Goal: Information Seeking & Learning: Learn about a topic

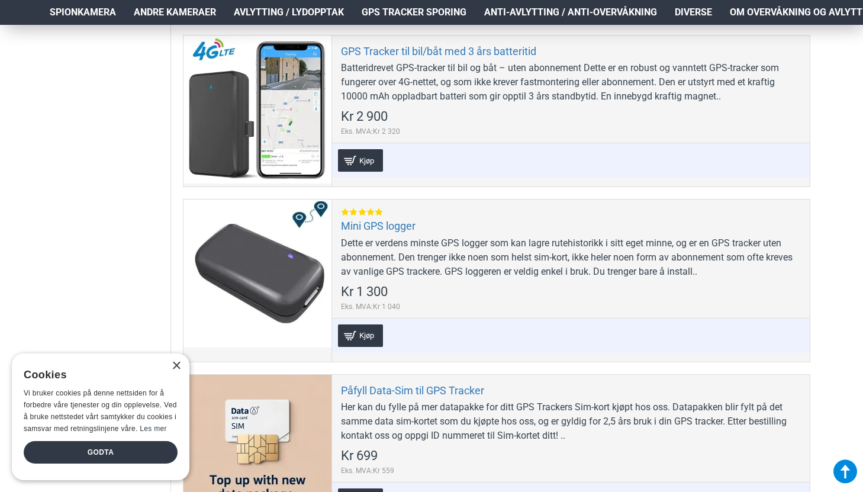
scroll to position [757, 0]
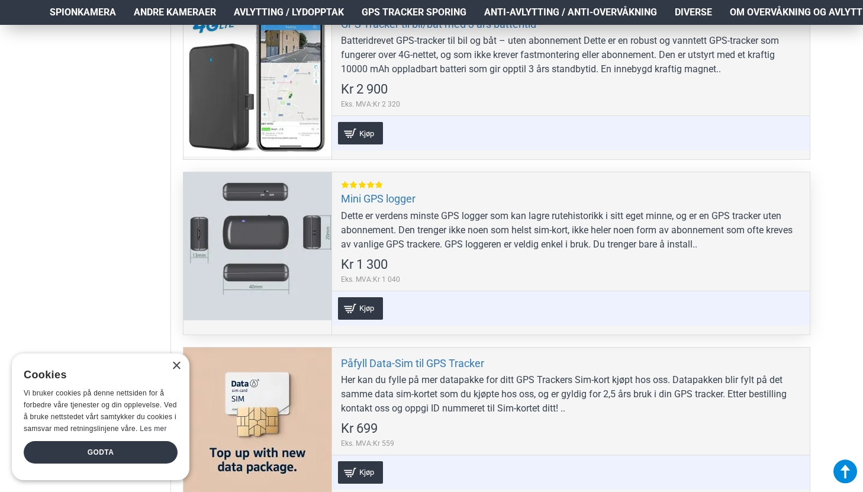
click at [388, 207] on div "Mini GPS logger Dette er verdens minste GPS logger som kan lagre rutehistorikk …" at bounding box center [570, 253] width 478 height 162
click at [383, 192] on link "Mini GPS logger" at bounding box center [378, 199] width 75 height 14
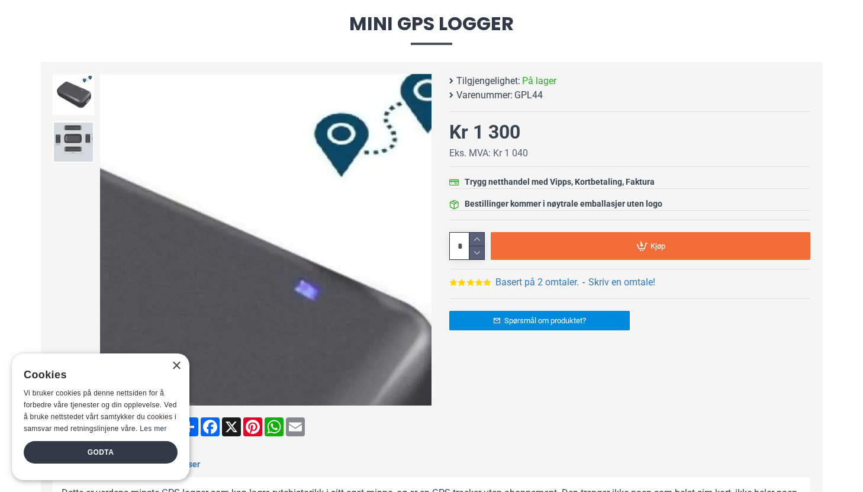
scroll to position [152, 0]
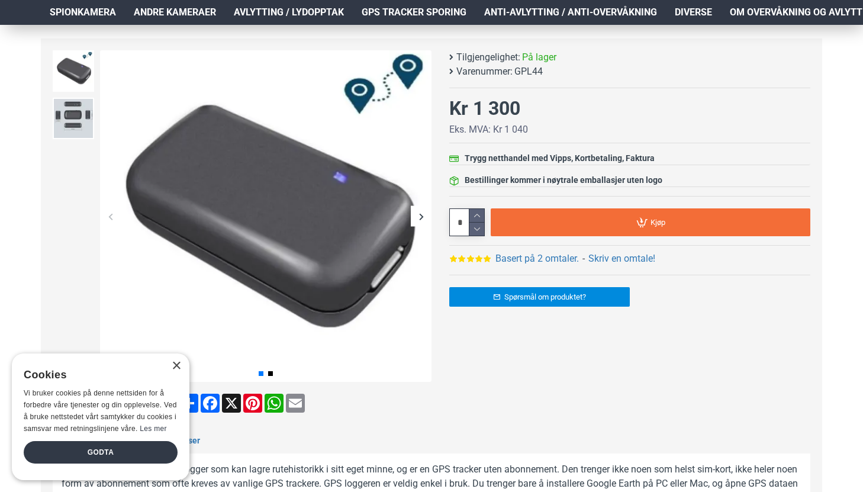
click at [422, 214] on div "Next slide" at bounding box center [421, 216] width 21 height 21
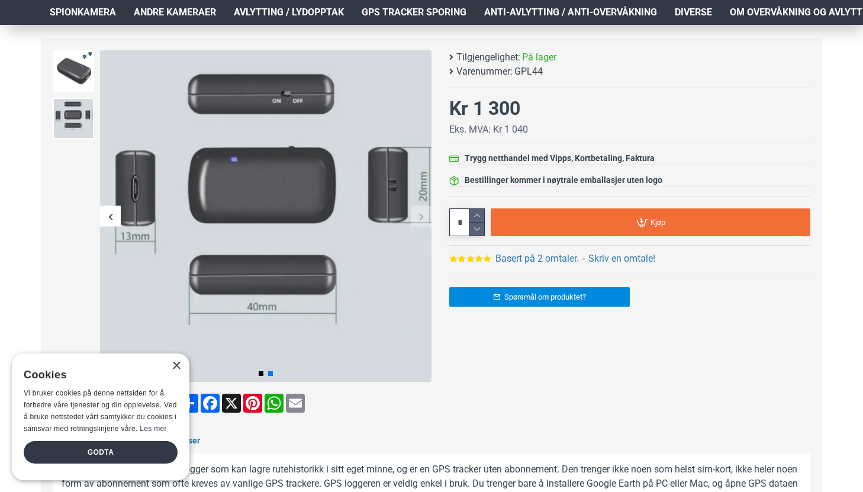
click at [422, 214] on div "Next slide" at bounding box center [421, 216] width 21 height 21
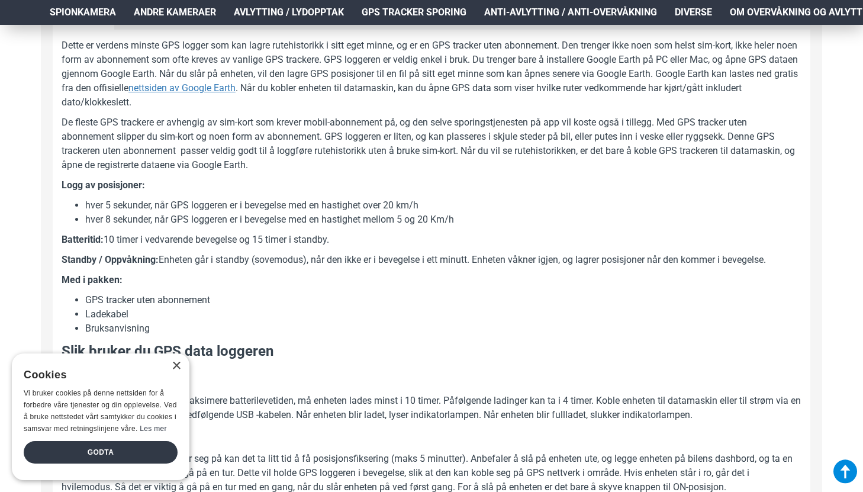
scroll to position [578, 0]
